Goal: Entertainment & Leisure: Consume media (video, audio)

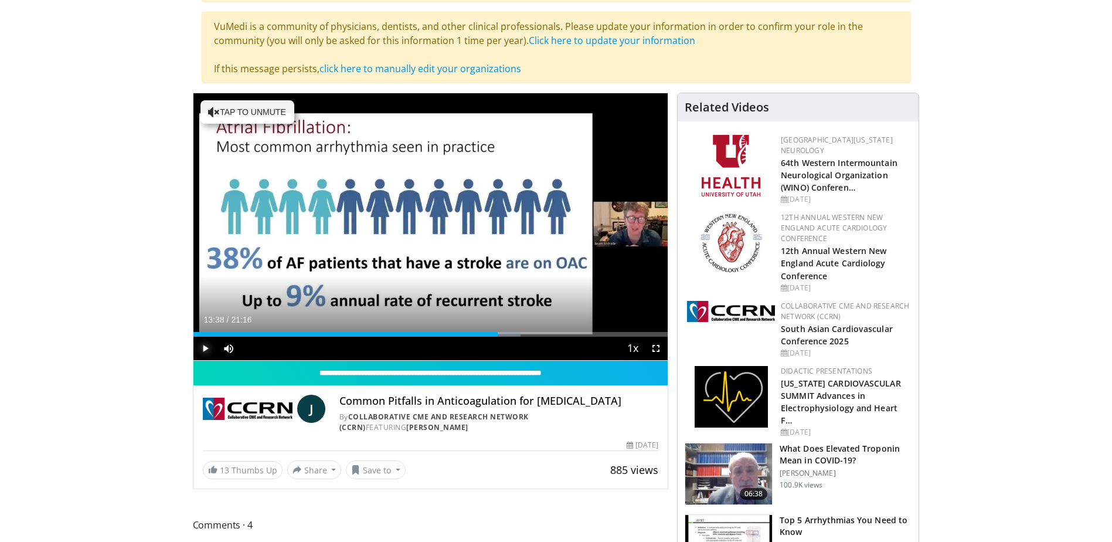
click at [205, 347] on span "Video Player" at bounding box center [204, 347] width 23 height 23
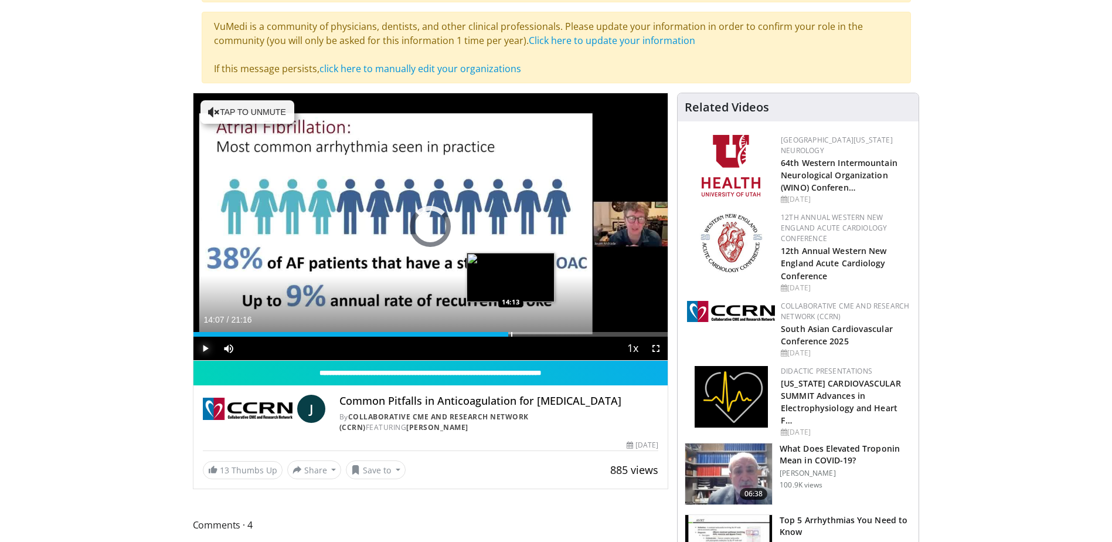
click at [508, 335] on div "14:07" at bounding box center [350, 334] width 315 height 5
click at [523, 332] on div "Progress Bar" at bounding box center [523, 334] width 1 height 5
click at [535, 333] on div "Progress Bar" at bounding box center [535, 334] width 1 height 5
click at [207, 343] on span "Video Player" at bounding box center [204, 347] width 23 height 23
click at [206, 345] on span "Video Player" at bounding box center [204, 347] width 23 height 23
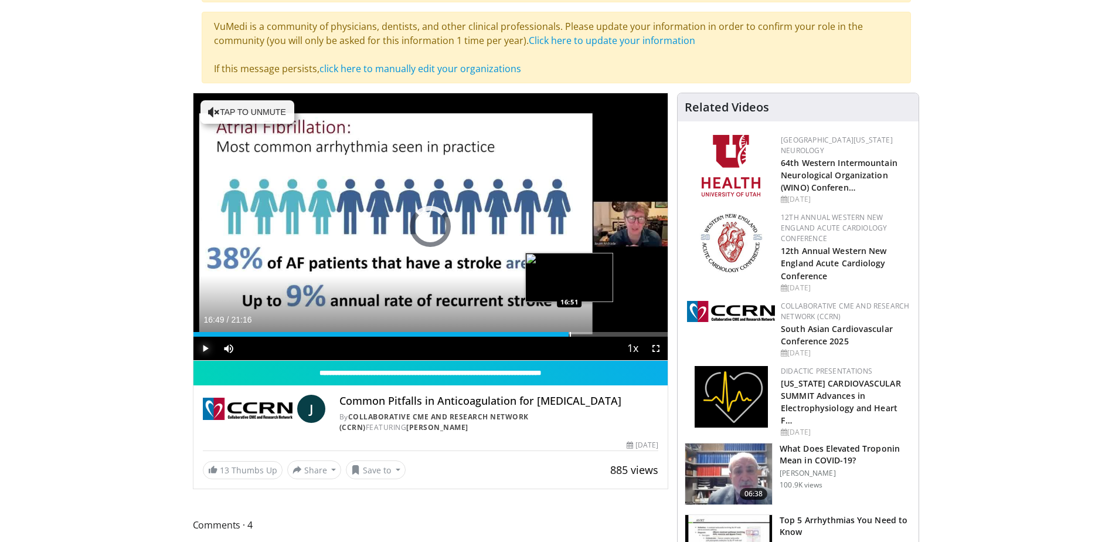
click at [570, 333] on div "Progress Bar" at bounding box center [570, 334] width 1 height 5
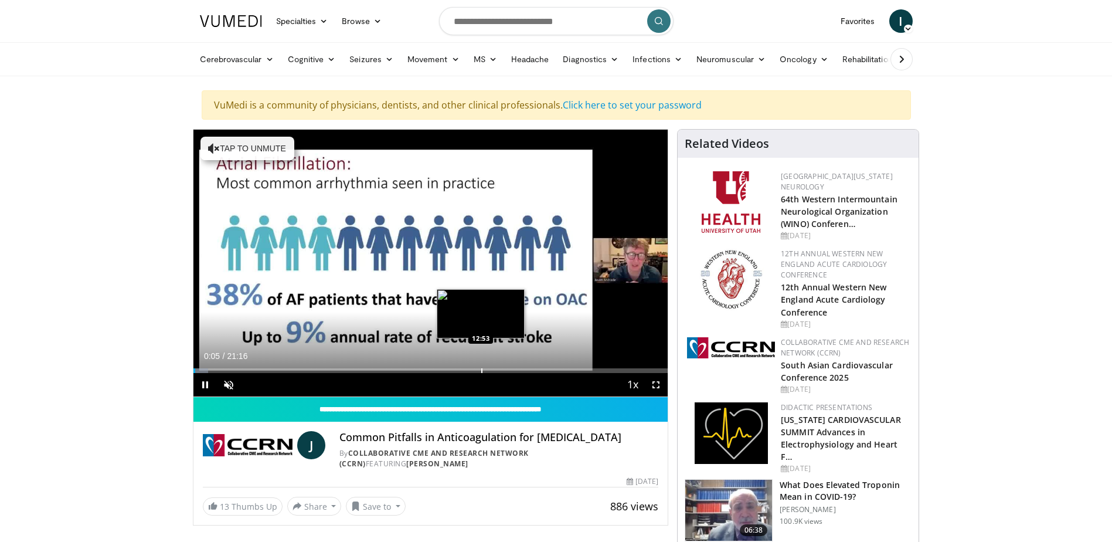
click at [481, 370] on div "Progress Bar" at bounding box center [481, 370] width 1 height 5
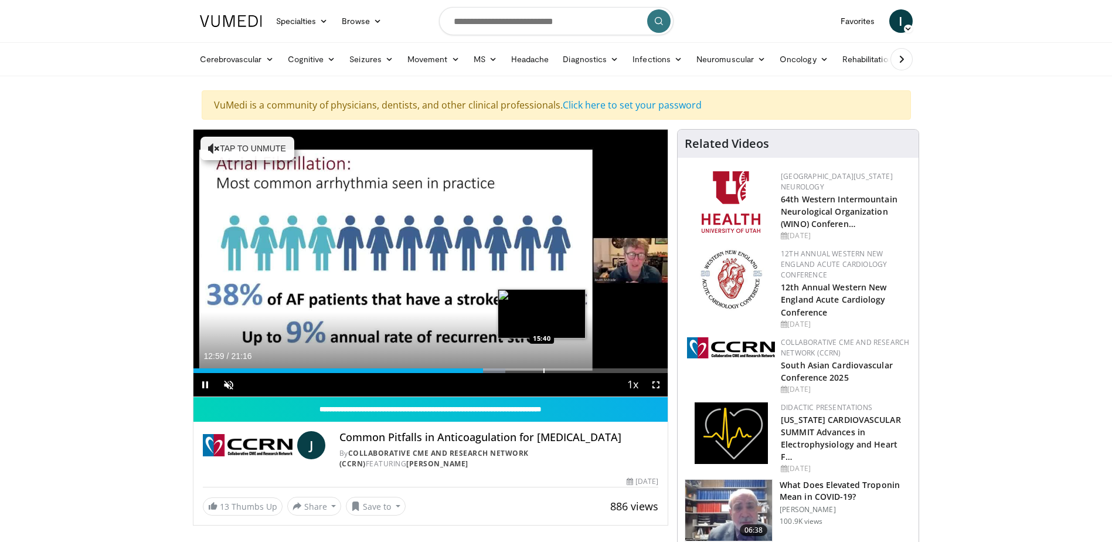
click at [543, 366] on div "Loaded : 65.83% 12:59 15:40" at bounding box center [430, 367] width 475 height 11
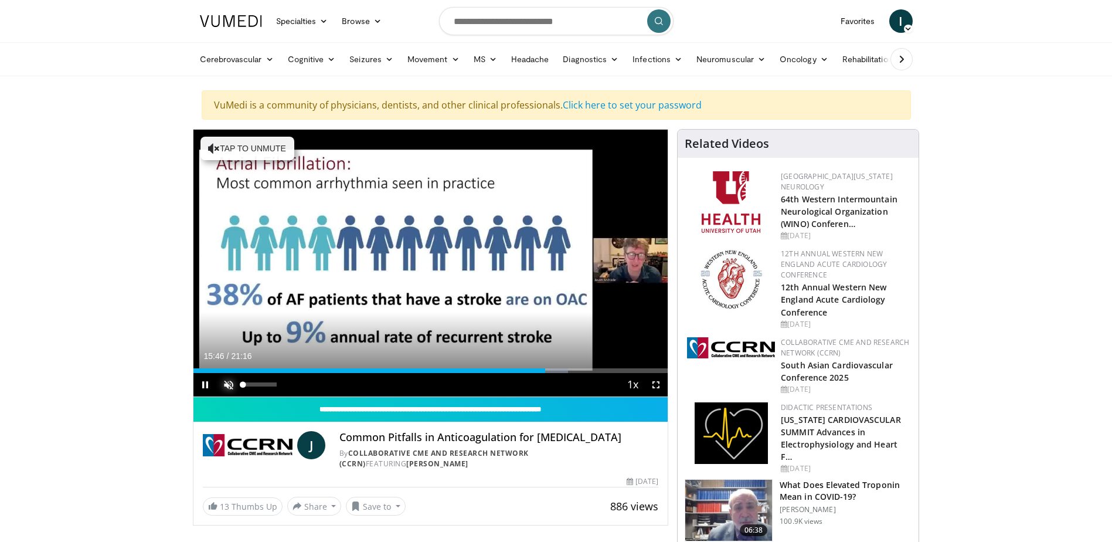
click at [231, 386] on span "Video Player" at bounding box center [228, 384] width 23 height 23
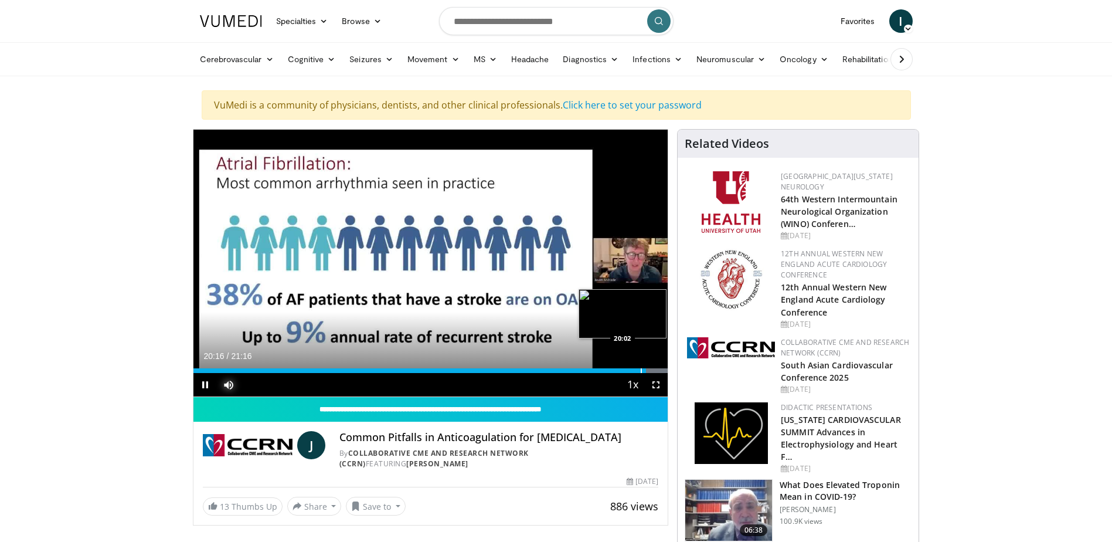
click at [641, 370] on div "Progress Bar" at bounding box center [641, 370] width 1 height 5
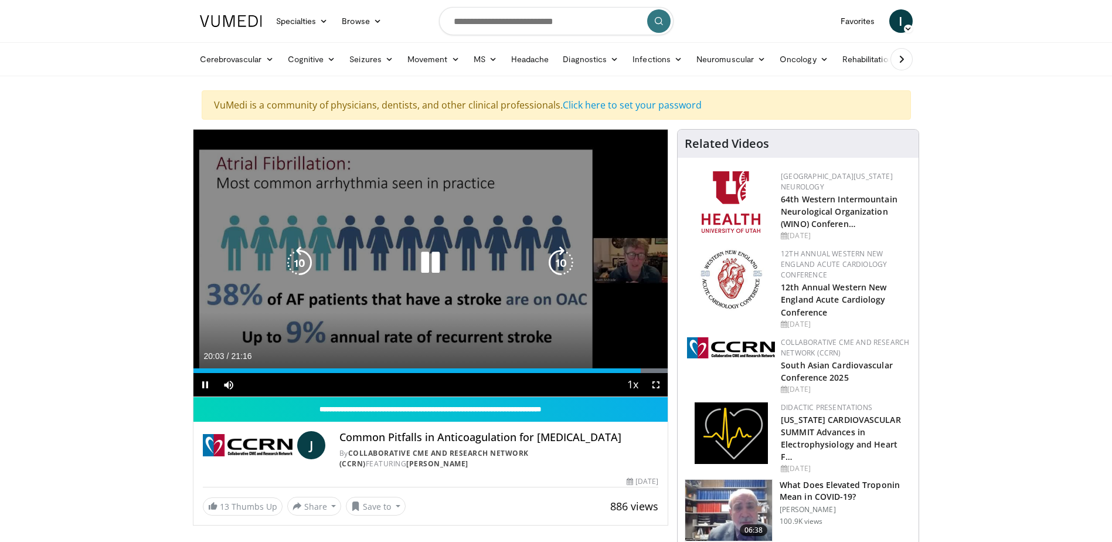
click at [431, 260] on icon "Video Player" at bounding box center [430, 262] width 33 height 33
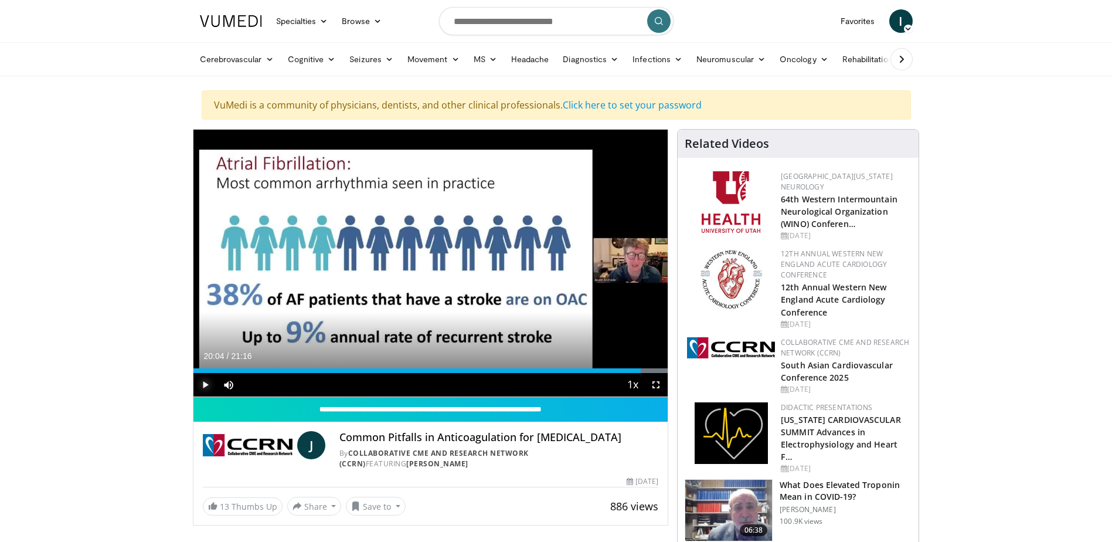
click at [206, 383] on span "Video Player" at bounding box center [204, 384] width 23 height 23
click at [660, 371] on div "Progress Bar" at bounding box center [660, 370] width 1 height 5
click at [651, 369] on div "Progress Bar" at bounding box center [651, 370] width 1 height 5
